Goal: Task Accomplishment & Management: Manage account settings

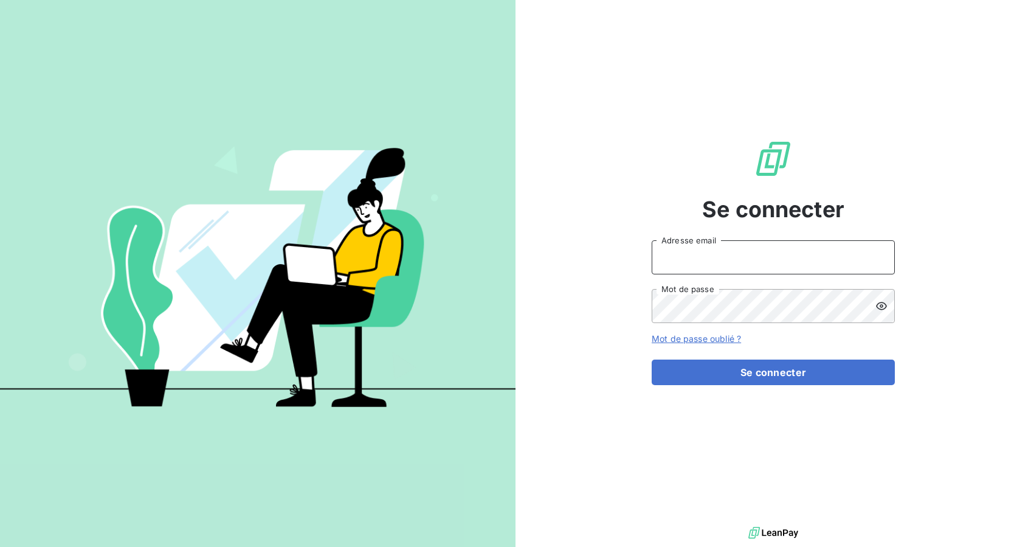
type input "[PERSON_NAME][EMAIL_ADDRESS][DOMAIN_NAME]"
click at [798, 384] on div "Se connecter [EMAIL_ADDRESS][DOMAIN_NAME] Adresse email Mot de passe Mot de pas…" at bounding box center [773, 262] width 243 height 524
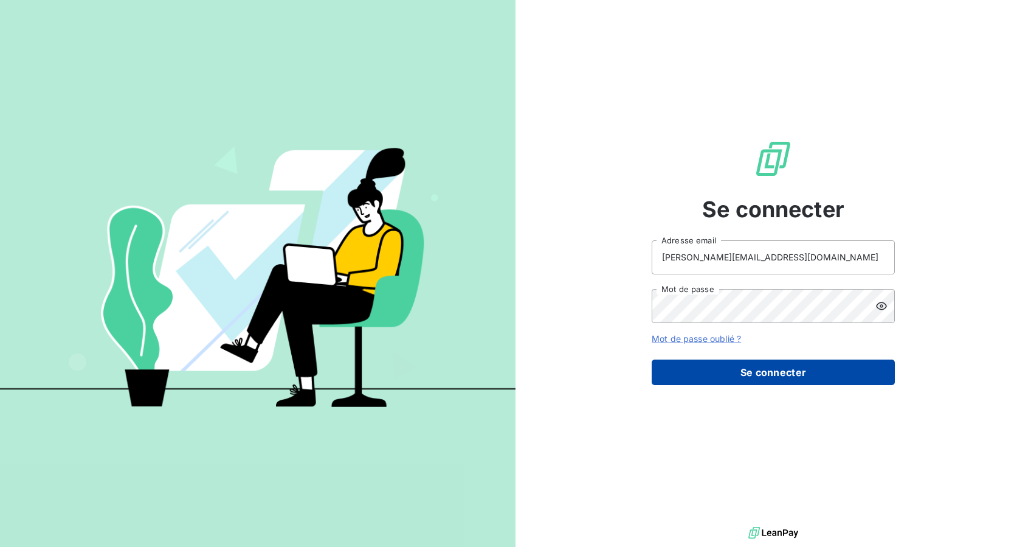
click at [795, 376] on button "Se connecter" at bounding box center [773, 372] width 243 height 26
